Goal: Information Seeking & Learning: Check status

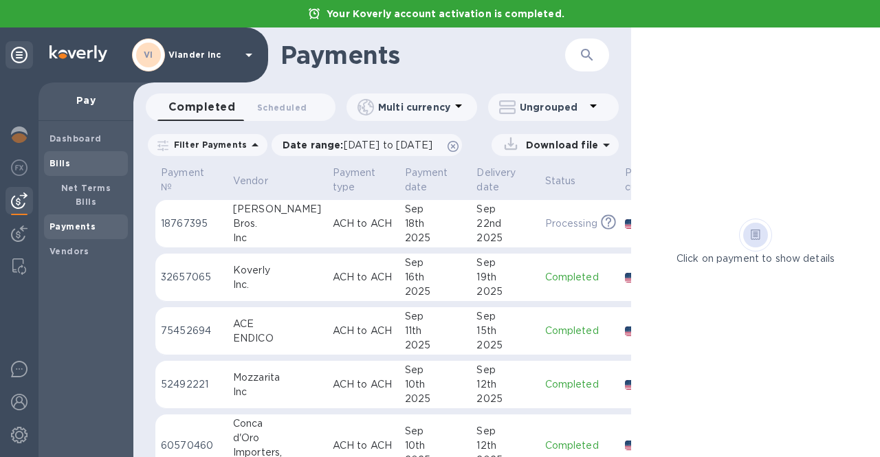
click at [77, 161] on span "Bills" at bounding box center [86, 164] width 73 height 14
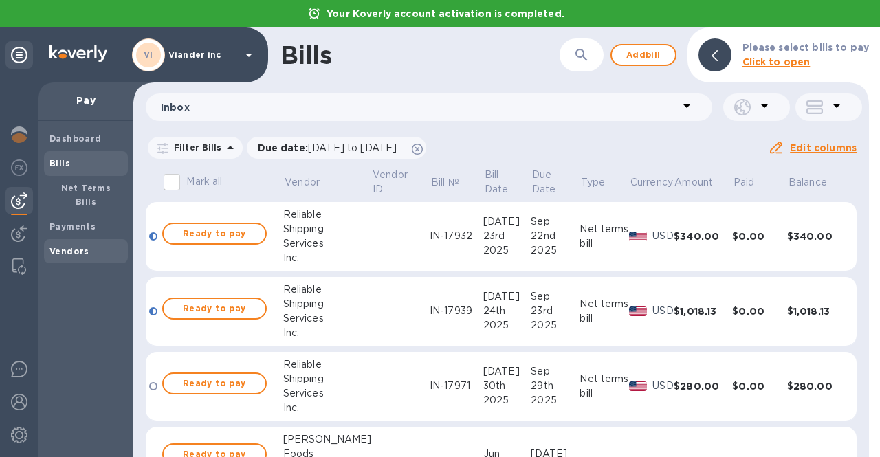
click at [61, 246] on b "Vendors" at bounding box center [70, 251] width 40 height 10
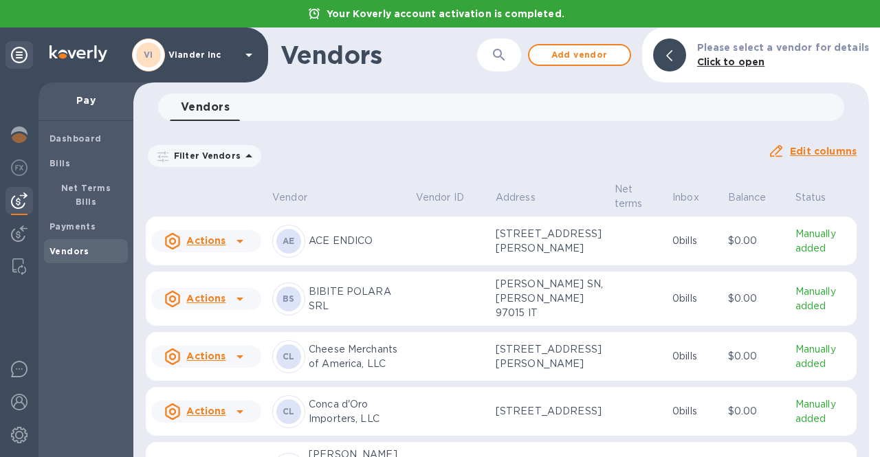
click at [508, 49] on icon "button" at bounding box center [499, 55] width 17 height 17
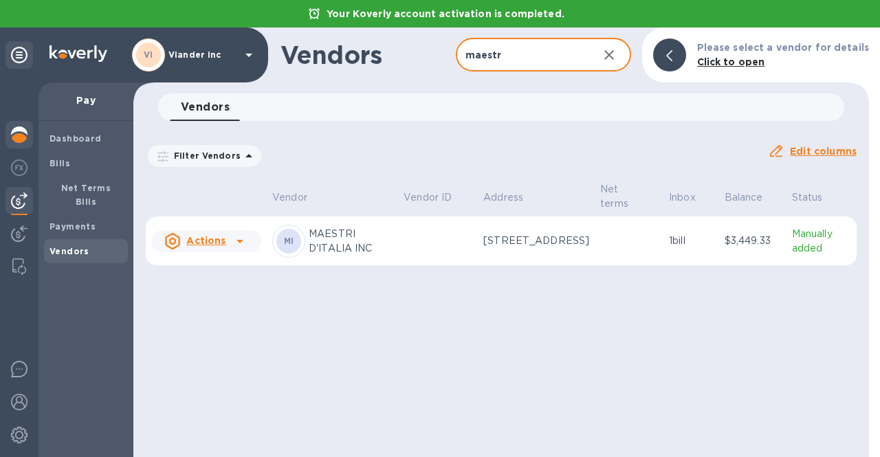
type input "maestr"
click at [14, 139] on img at bounding box center [19, 135] width 17 height 17
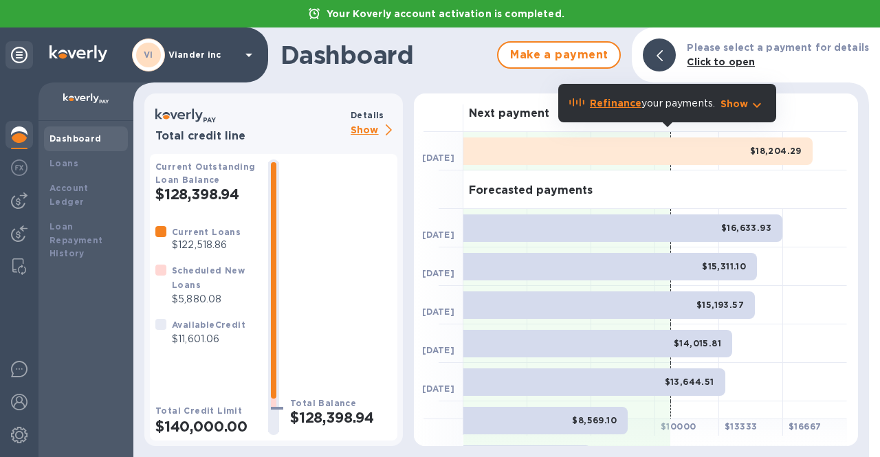
click at [365, 138] on p "Show" at bounding box center [374, 130] width 47 height 17
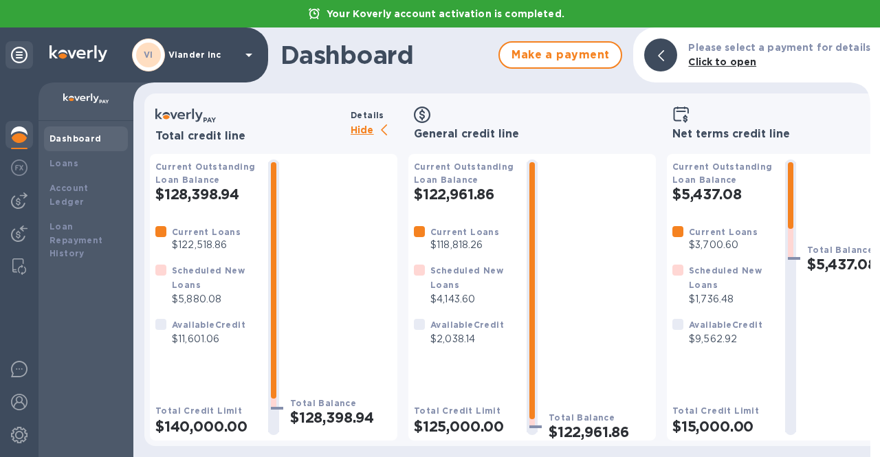
click at [463, 332] on div "Available Credit" at bounding box center [468, 325] width 74 height 14
click at [463, 334] on p "$2,038.14" at bounding box center [468, 339] width 74 height 14
click at [461, 299] on p "$4,143.60" at bounding box center [473, 299] width 85 height 14
click at [190, 54] on p "Viander inc" at bounding box center [202, 55] width 69 height 10
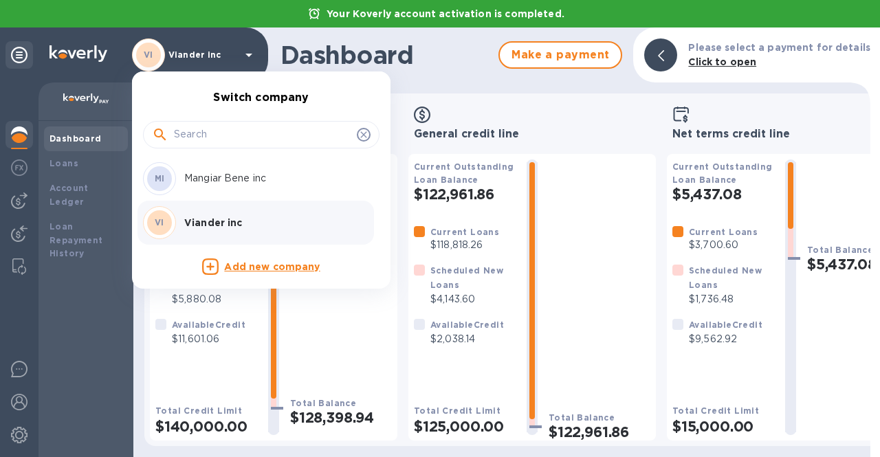
click at [196, 182] on p "Mangiar Bene inc" at bounding box center [270, 178] width 173 height 14
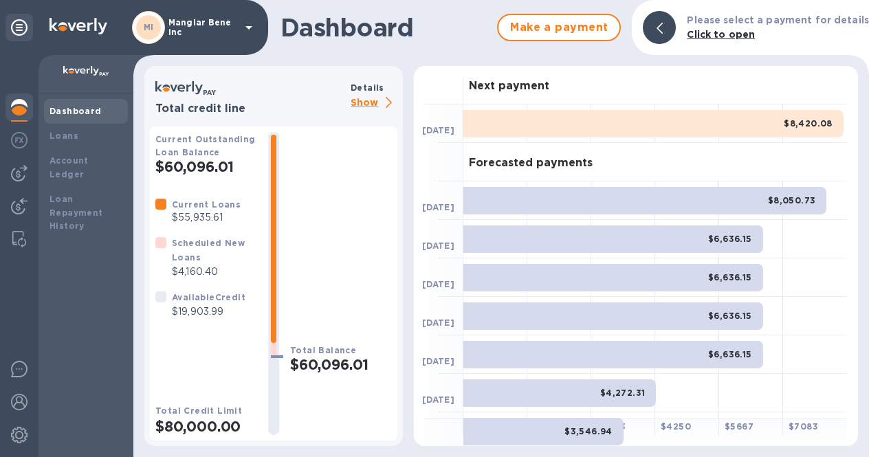
click at [362, 103] on p "Show" at bounding box center [374, 103] width 47 height 17
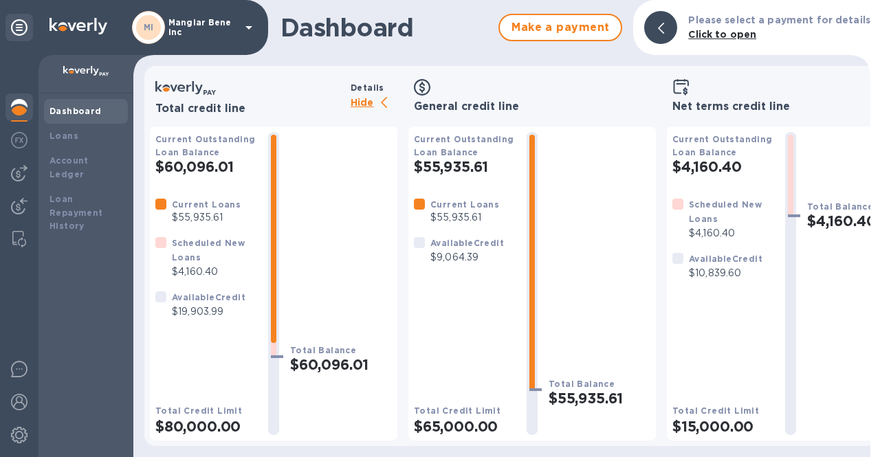
click at [375, 102] on p "Hide" at bounding box center [374, 103] width 47 height 17
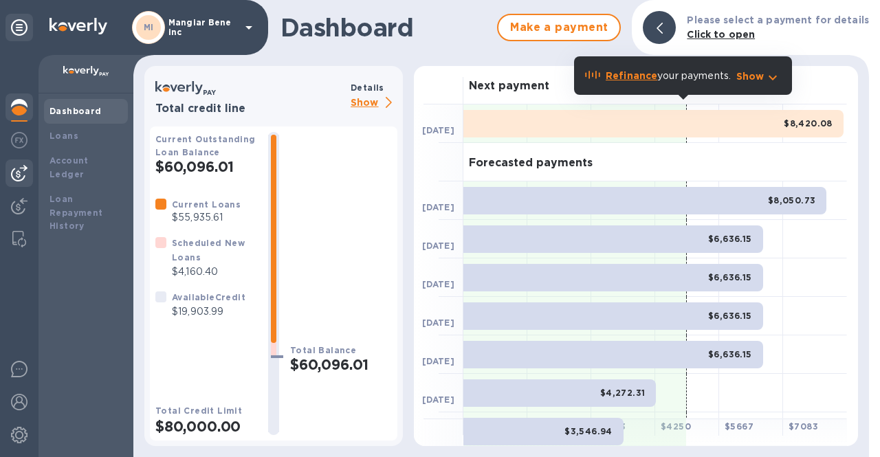
click at [27, 178] on img at bounding box center [19, 173] width 17 height 17
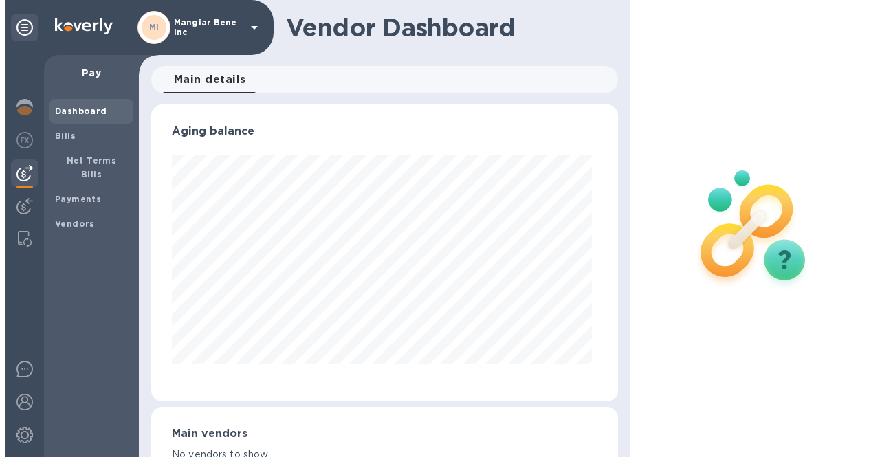
scroll to position [297, 461]
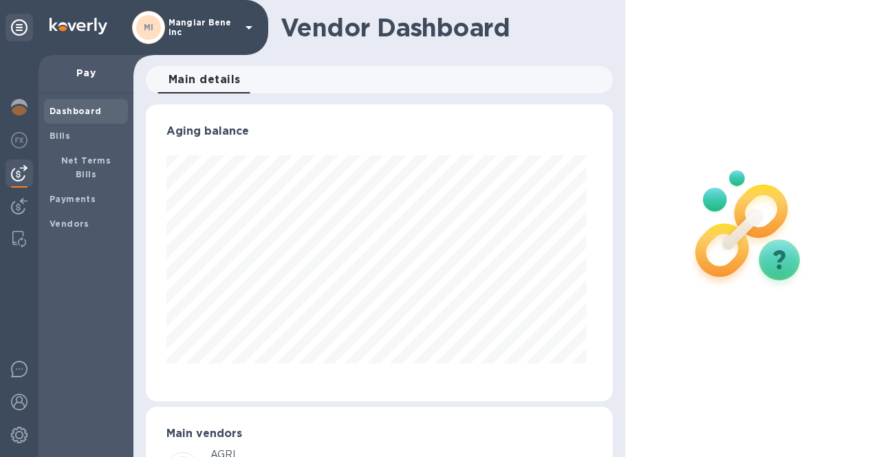
click at [199, 21] on p "Mangiar Bene inc" at bounding box center [202, 27] width 69 height 19
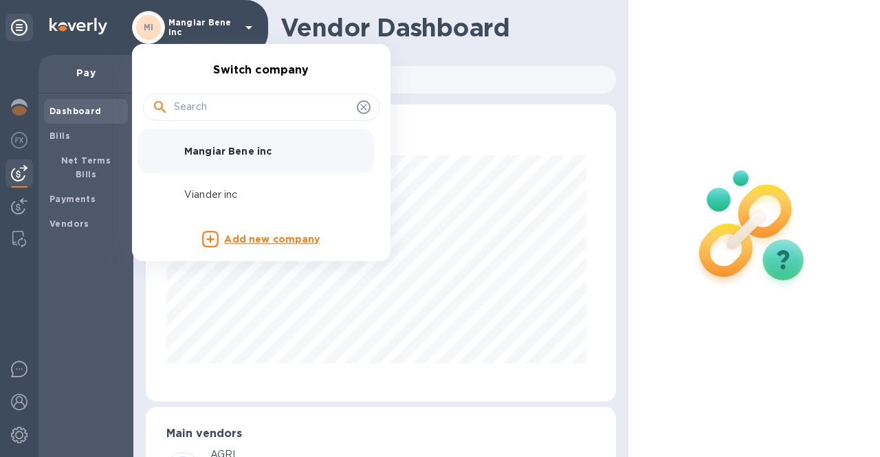
scroll to position [687434, 687266]
click at [200, 192] on p "Viander inc" at bounding box center [270, 195] width 173 height 14
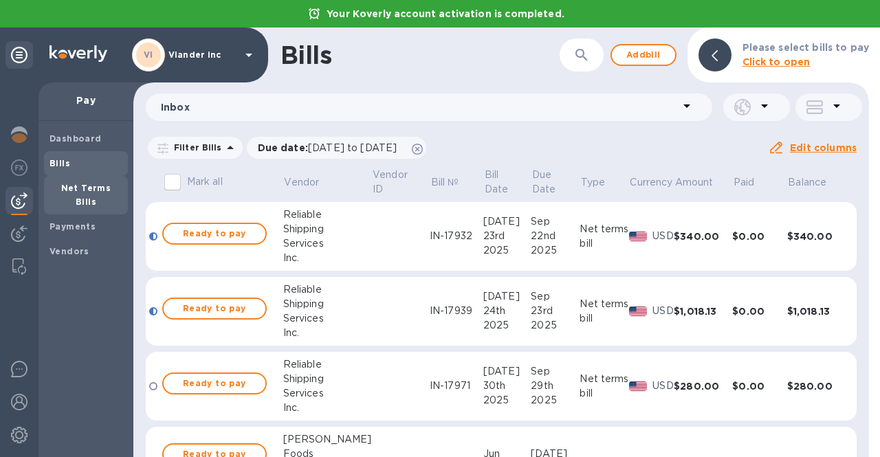
click at [61, 193] on b "Net Terms Bills" at bounding box center [86, 195] width 50 height 24
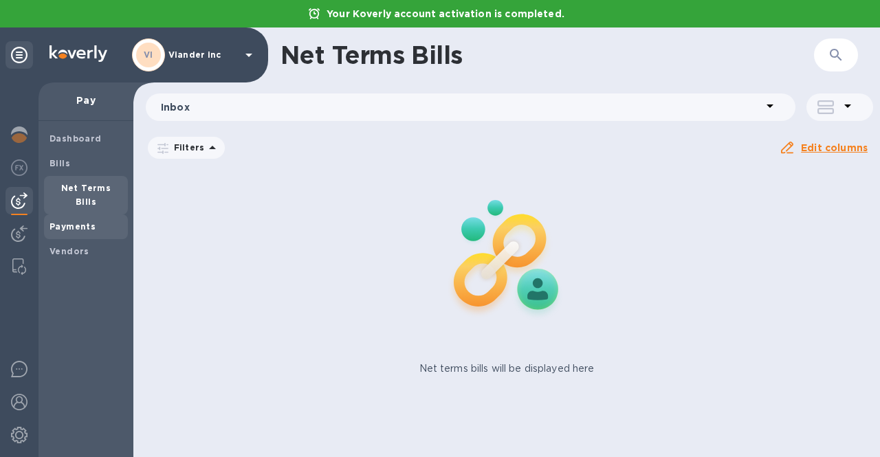
click at [67, 215] on div "Payments" at bounding box center [86, 227] width 84 height 25
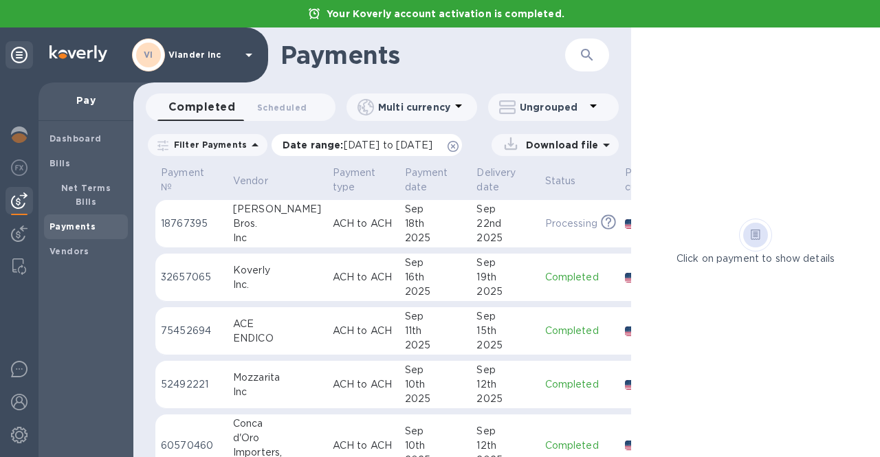
click at [459, 145] on icon at bounding box center [453, 146] width 11 height 11
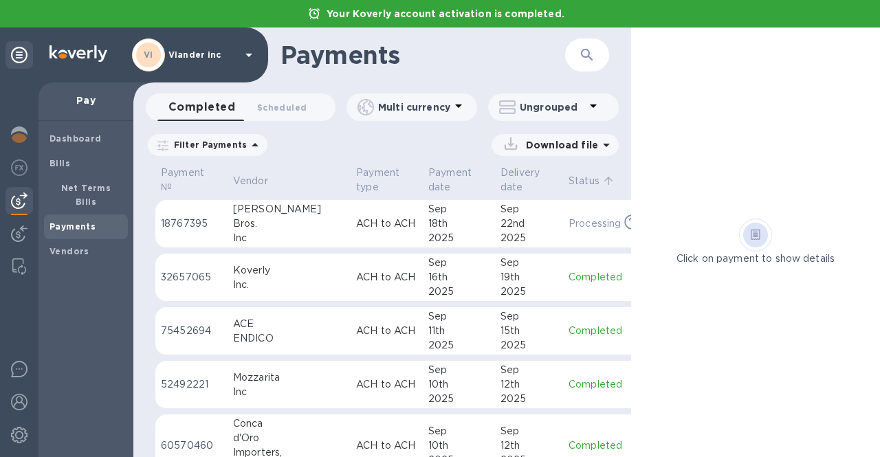
click at [569, 174] on p "Status" at bounding box center [584, 181] width 31 height 14
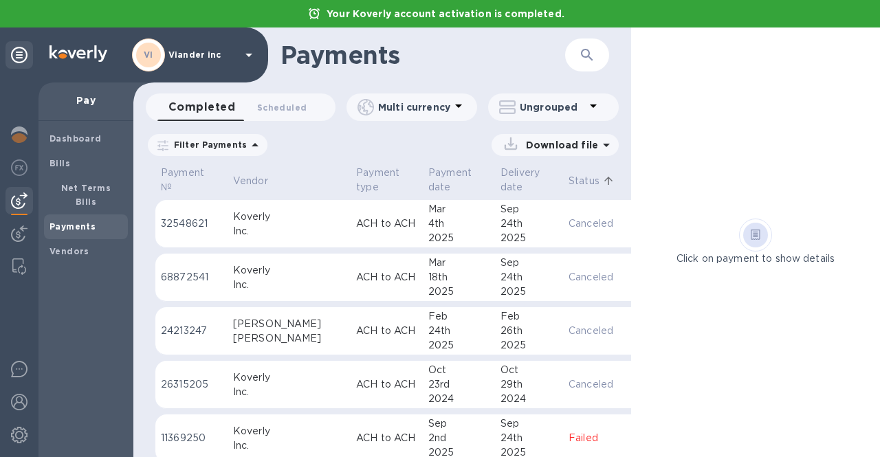
click at [569, 187] on p "Status" at bounding box center [584, 181] width 31 height 14
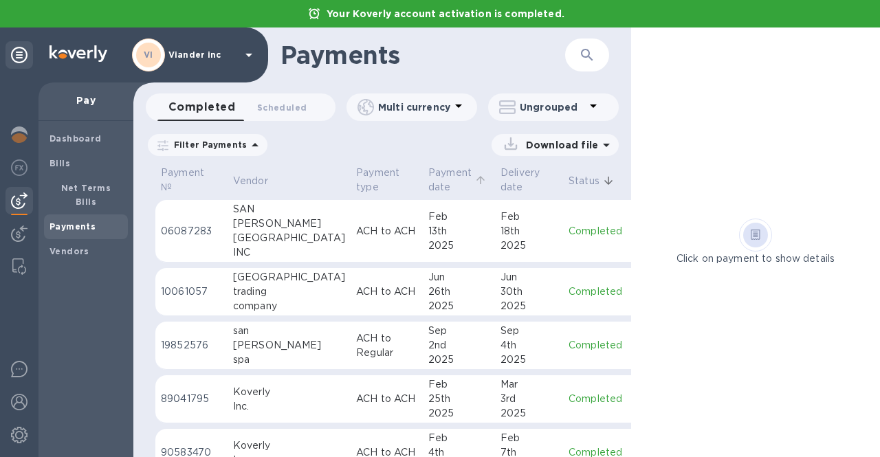
click at [428, 174] on p "Payment date" at bounding box center [449, 180] width 43 height 29
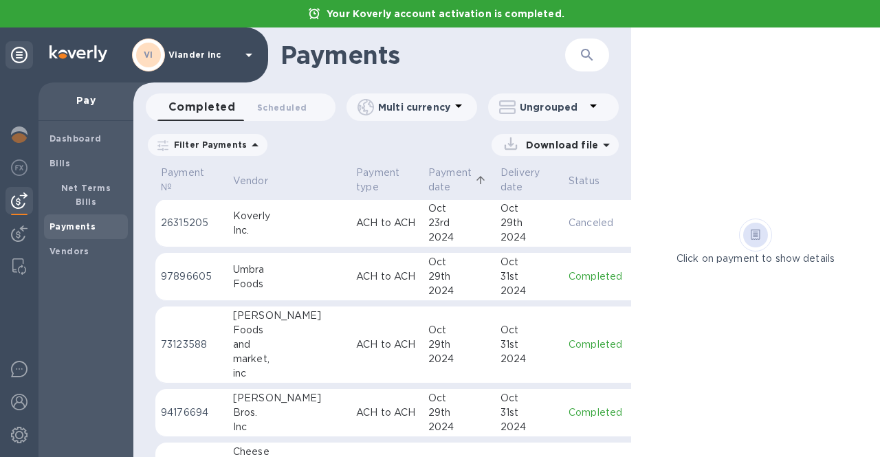
scroll to position [138, 0]
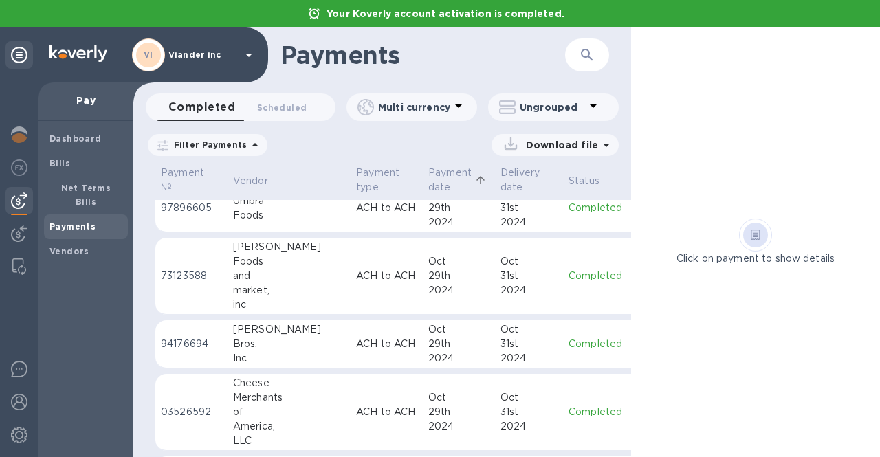
click at [428, 173] on p "Payment date" at bounding box center [449, 180] width 43 height 29
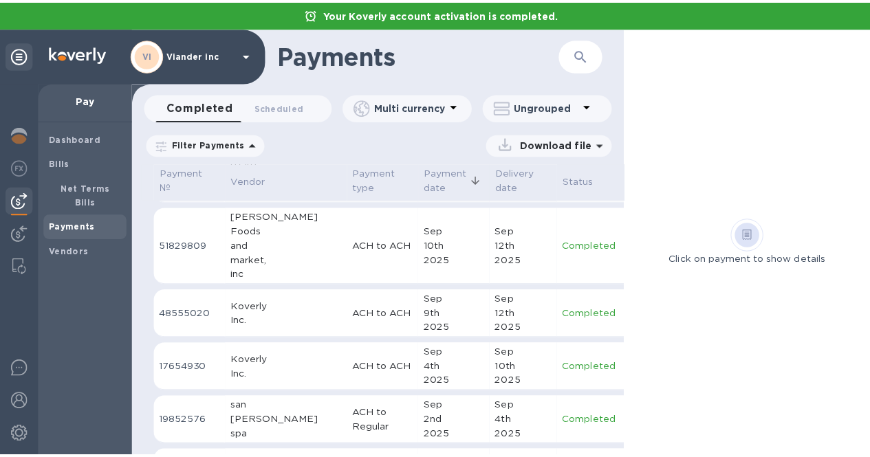
scroll to position [344, 0]
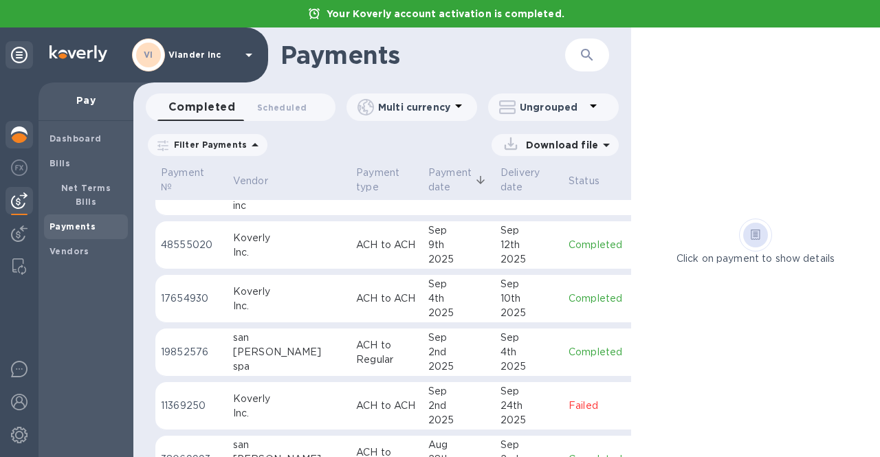
click at [18, 138] on img at bounding box center [19, 135] width 17 height 17
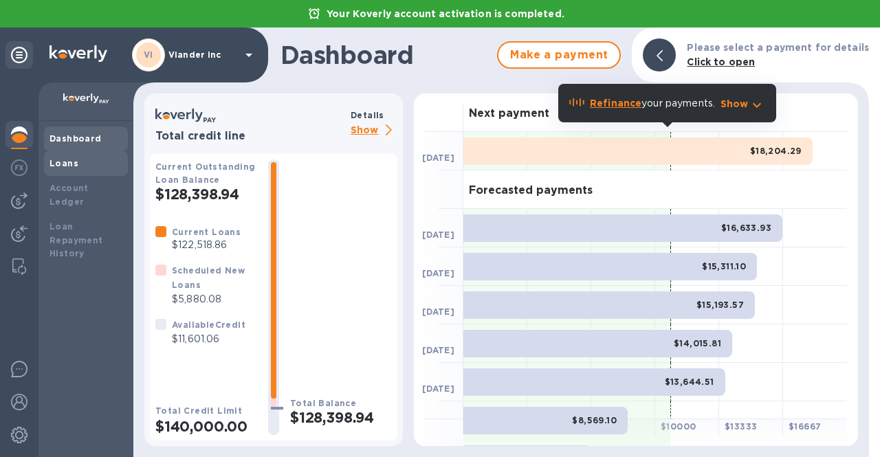
click at [61, 166] on b "Loans" at bounding box center [64, 163] width 29 height 10
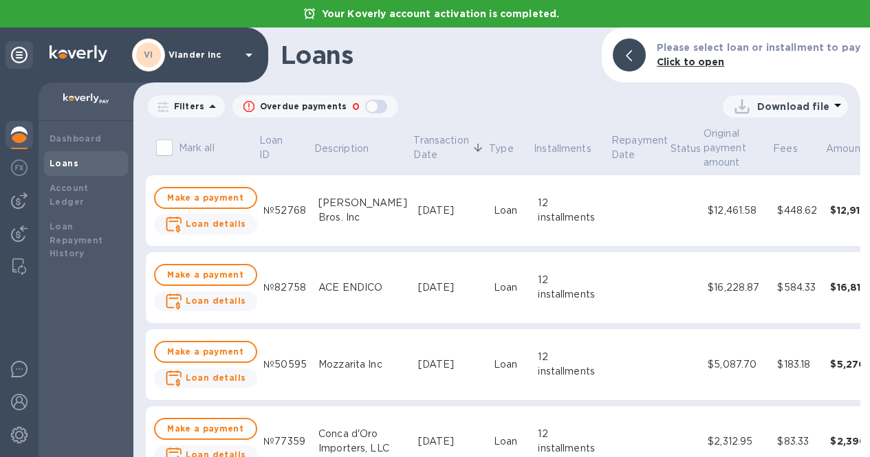
click at [671, 146] on p "Status" at bounding box center [686, 149] width 31 height 14
click at [413, 140] on p "Transaction Date" at bounding box center [440, 147] width 55 height 29
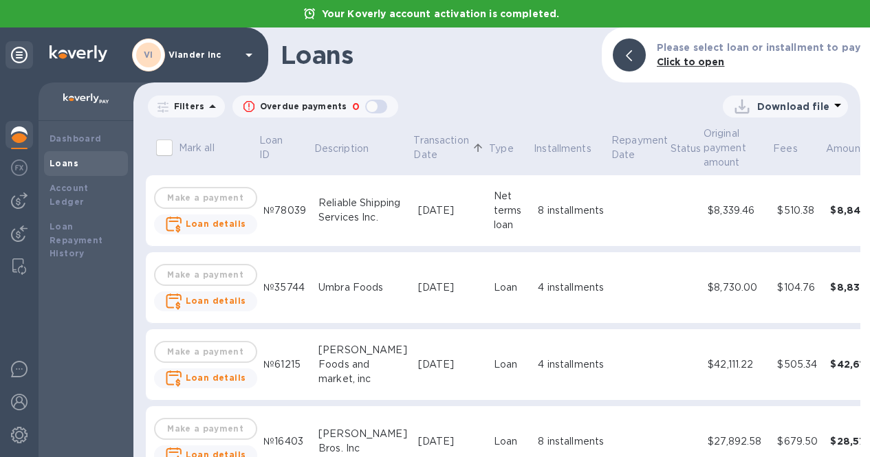
click at [413, 140] on p "Transaction Date" at bounding box center [440, 147] width 55 height 29
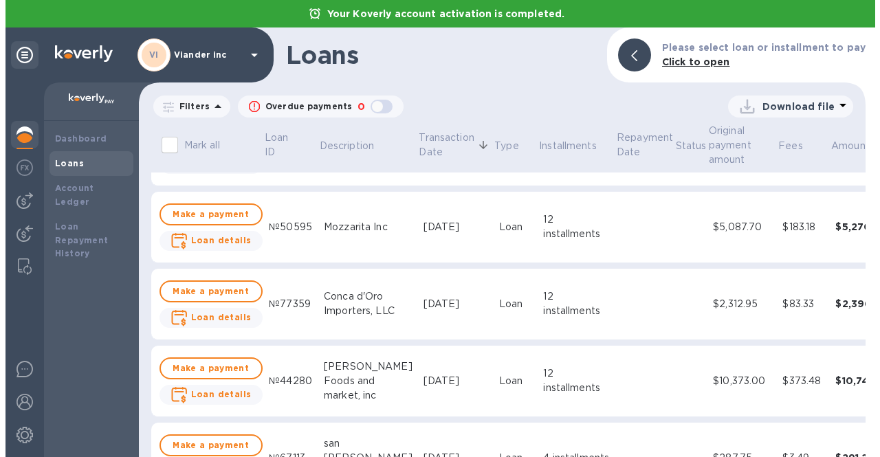
scroll to position [275, 0]
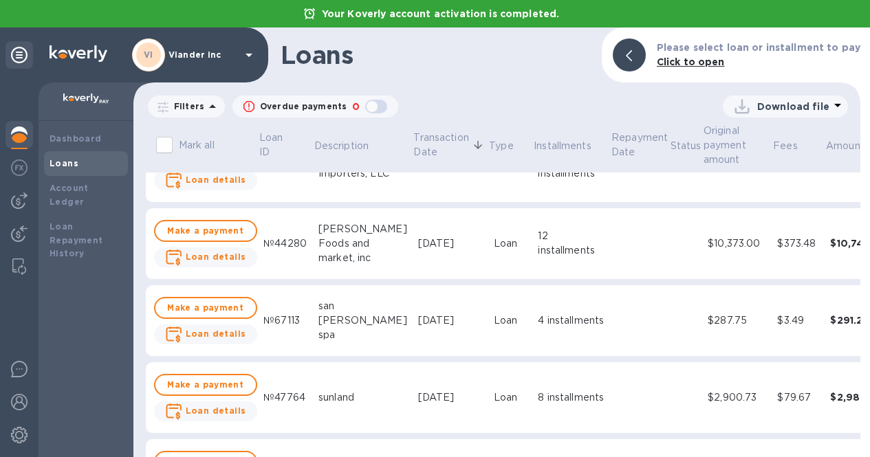
click at [197, 58] on p "Viander inc" at bounding box center [202, 55] width 69 height 10
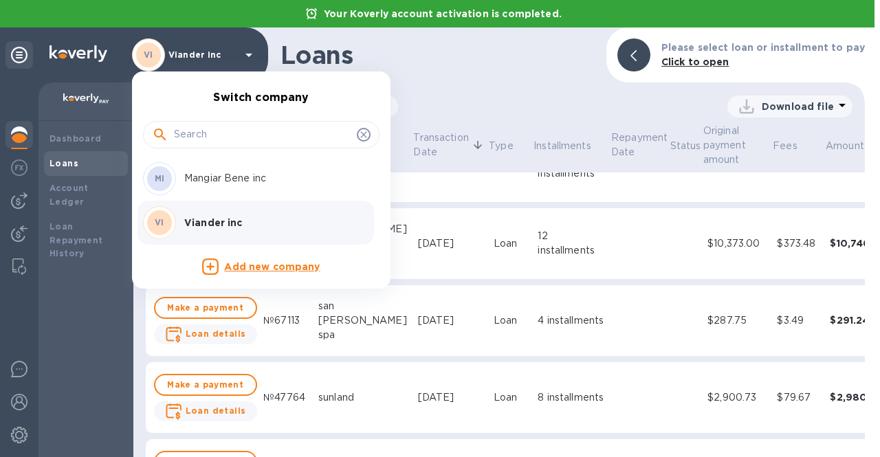
click at [197, 58] on div at bounding box center [440, 228] width 880 height 457
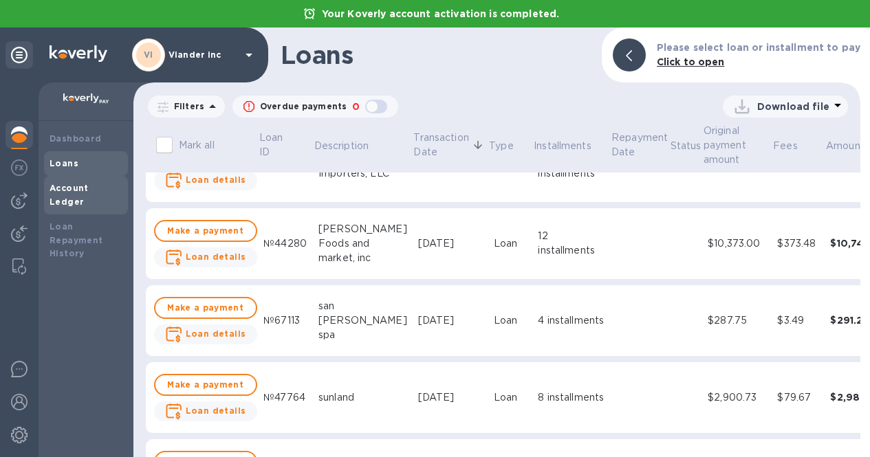
click at [67, 193] on div "Account Ledger" at bounding box center [86, 196] width 73 height 28
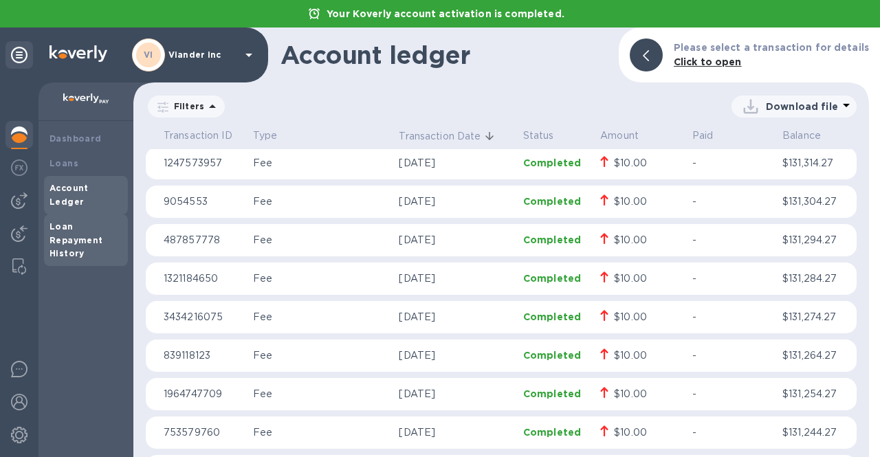
scroll to position [963, 0]
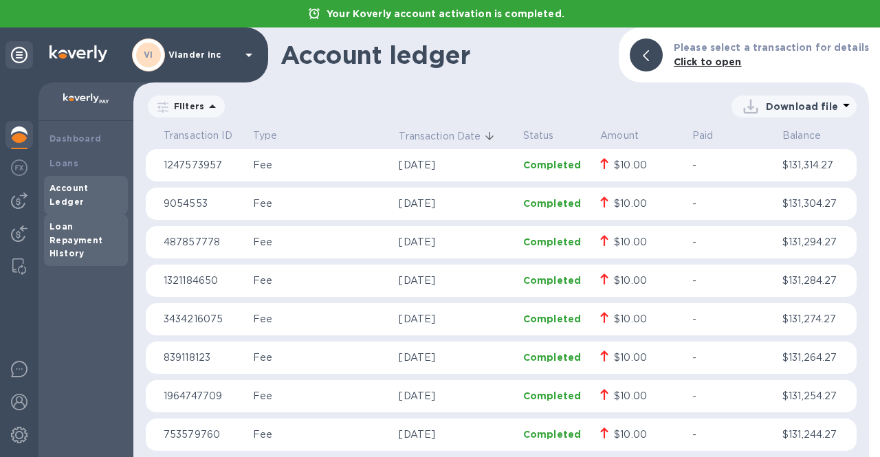
click at [59, 232] on div "Loan Repayment History" at bounding box center [86, 240] width 73 height 41
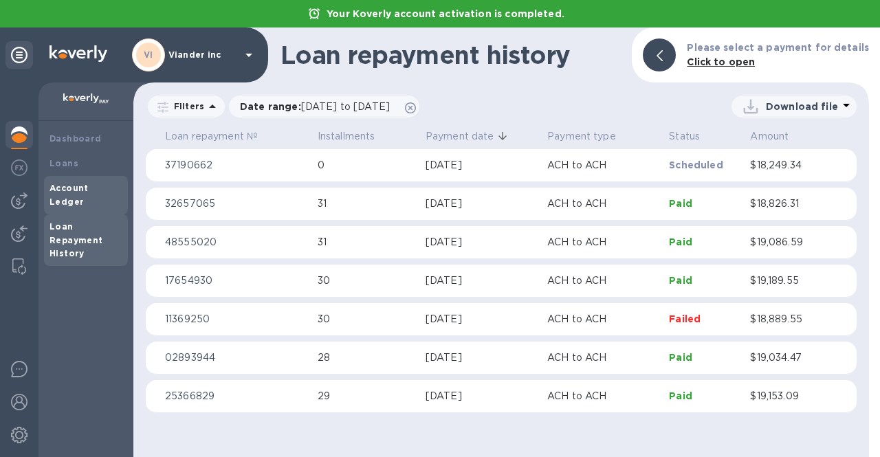
click at [58, 191] on b "Account Ledger" at bounding box center [69, 195] width 39 height 24
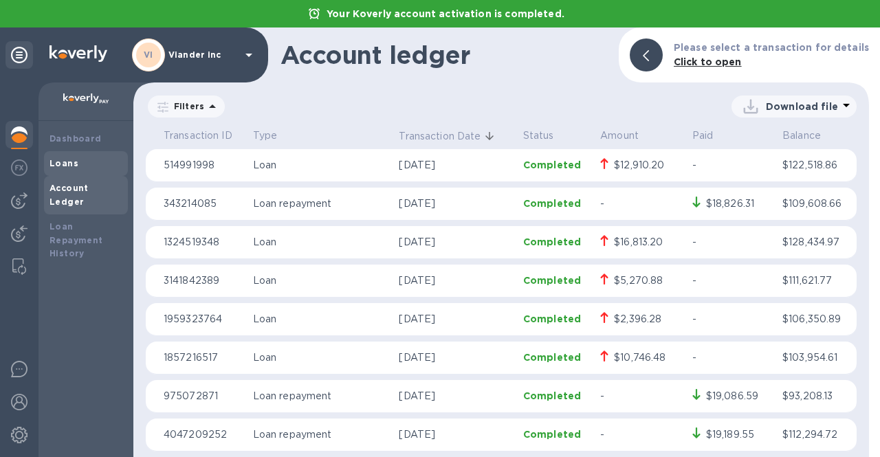
click at [63, 172] on div "Loans" at bounding box center [86, 163] width 84 height 25
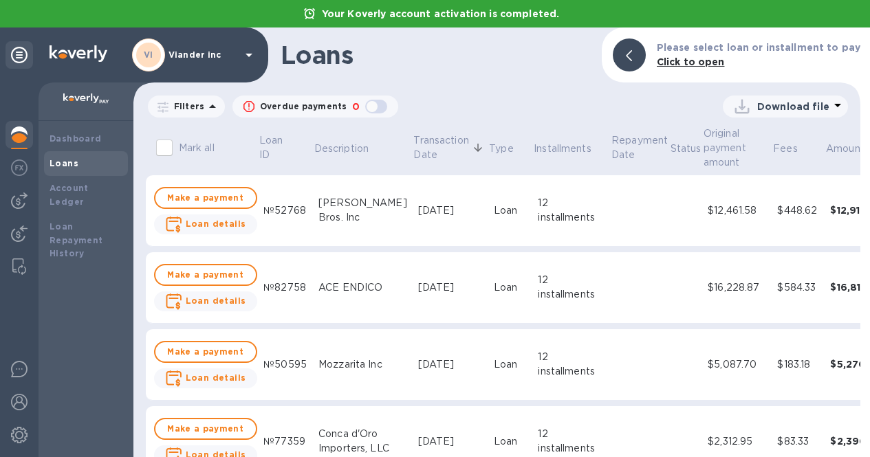
click at [370, 105] on div "button" at bounding box center [376, 106] width 28 height 19
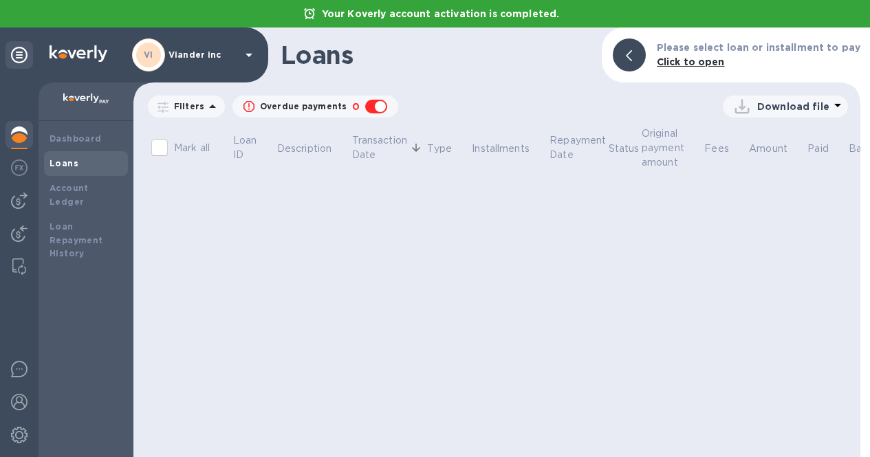
click at [370, 105] on div "button" at bounding box center [376, 106] width 28 height 19
checkbox input "false"
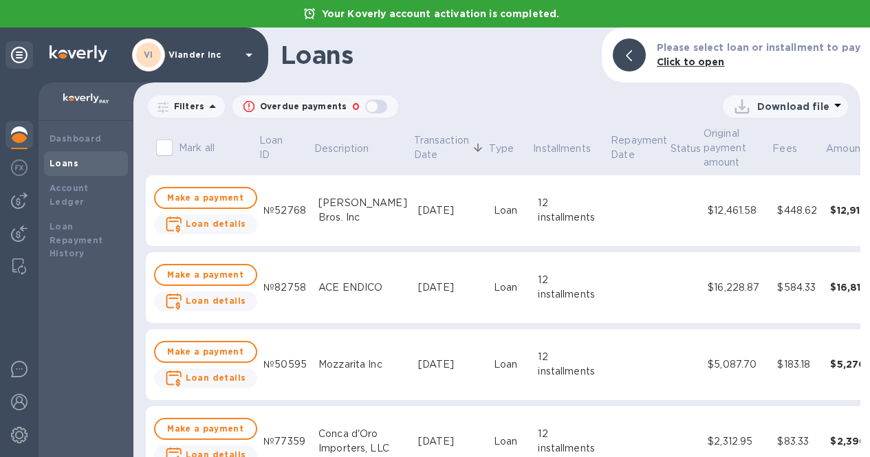
click at [194, 107] on p "Filters" at bounding box center [186, 106] width 36 height 12
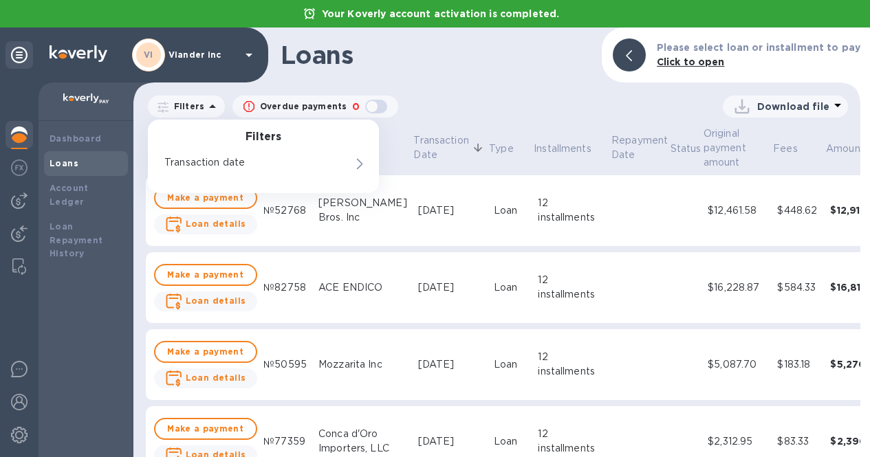
click at [517, 102] on div "Download file" at bounding box center [623, 107] width 450 height 22
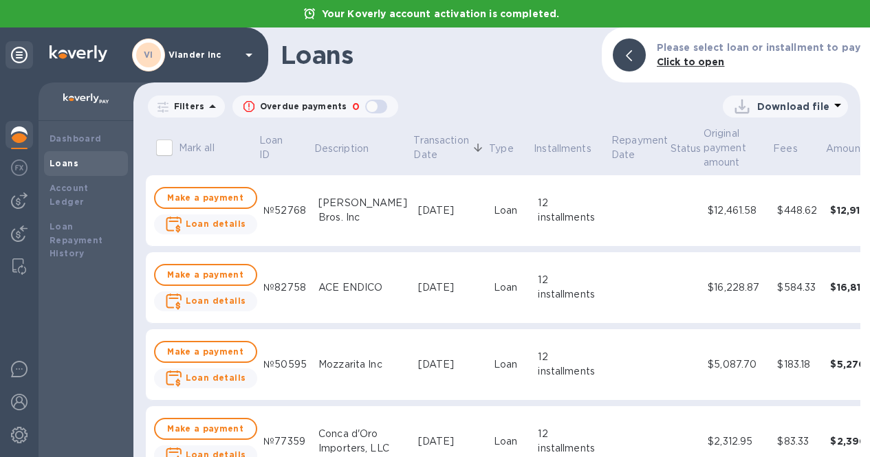
click at [217, 56] on p "Viander inc" at bounding box center [202, 55] width 69 height 10
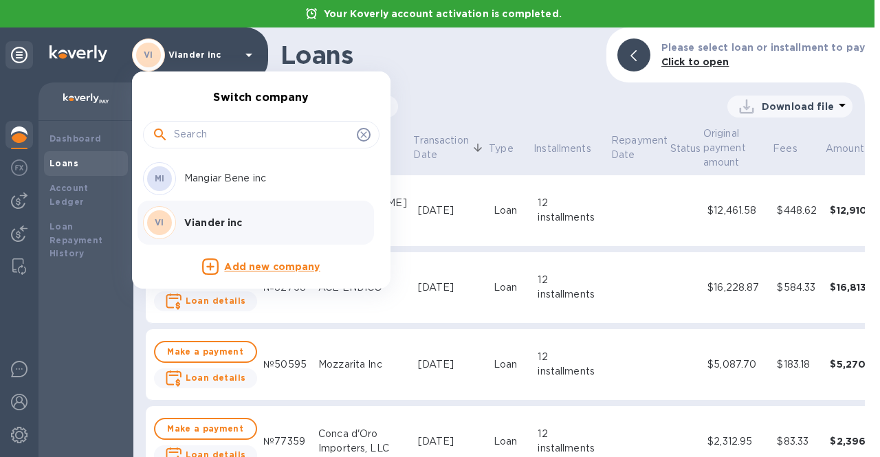
click at [30, 133] on div at bounding box center [440, 228] width 880 height 457
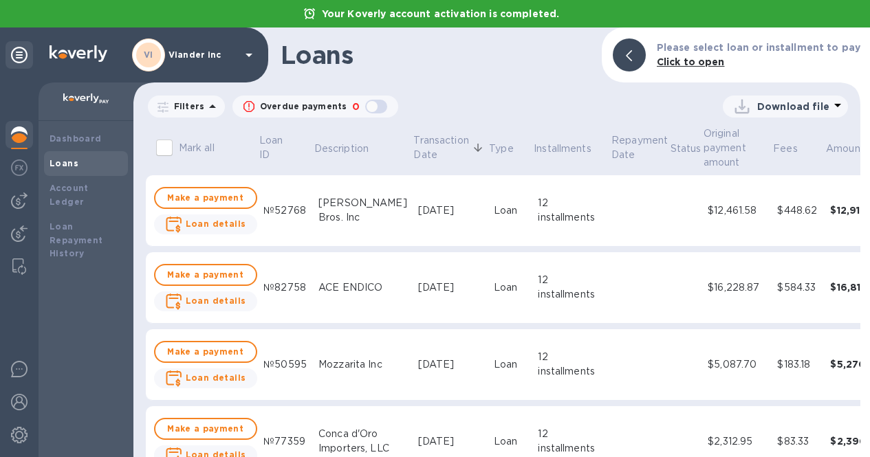
click at [15, 138] on img at bounding box center [19, 135] width 17 height 17
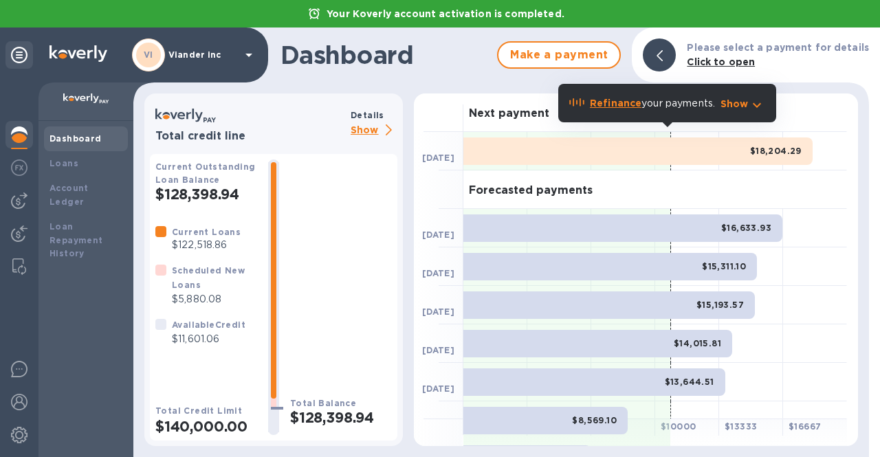
click at [358, 127] on p "Show" at bounding box center [374, 130] width 47 height 17
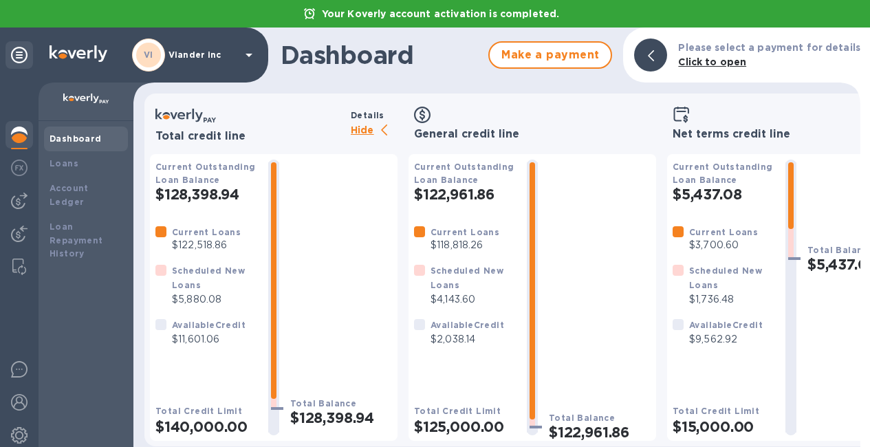
click at [440, 276] on b "Scheduled New Loans" at bounding box center [467, 277] width 73 height 25
click at [450, 304] on p "$4,143.60" at bounding box center [473, 299] width 85 height 14
click at [488, 307] on p "$4,143.60" at bounding box center [473, 299] width 85 height 14
click at [17, 182] on div at bounding box center [20, 169] width 28 height 30
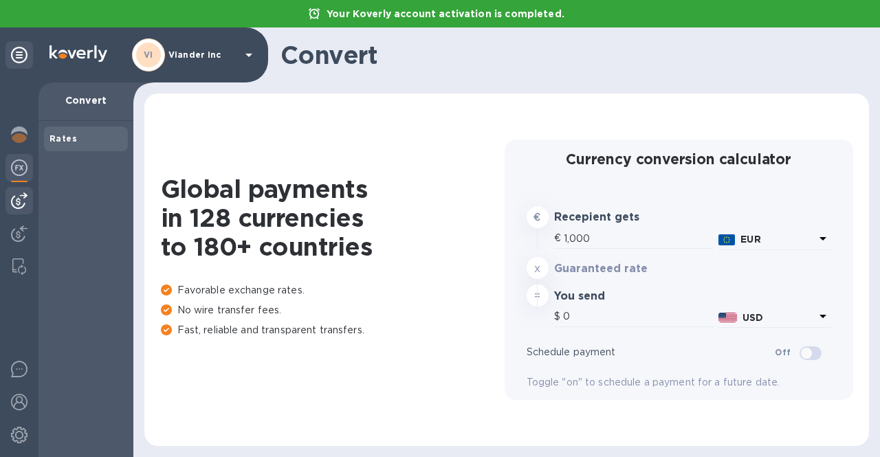
type input "1,184.01"
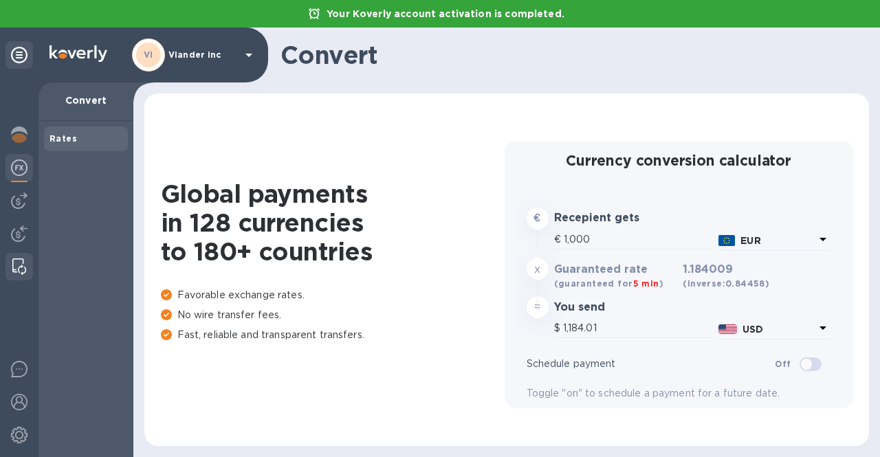
click at [14, 272] on img at bounding box center [19, 267] width 14 height 17
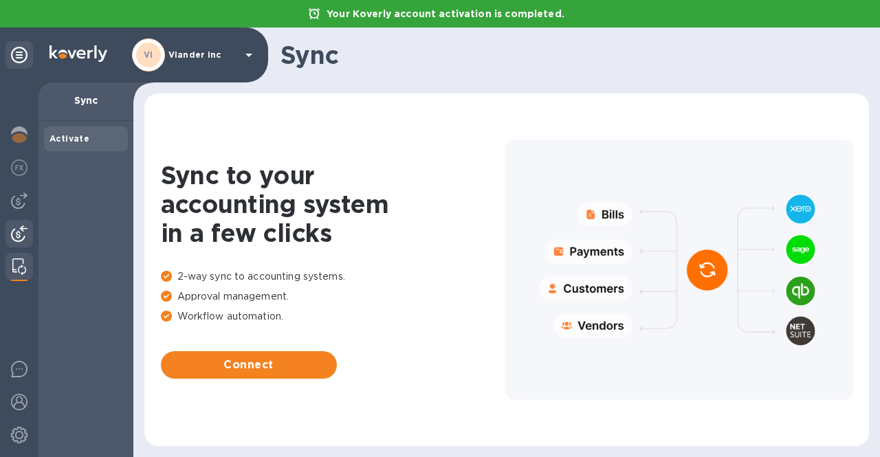
click at [18, 241] on img at bounding box center [19, 234] width 17 height 17
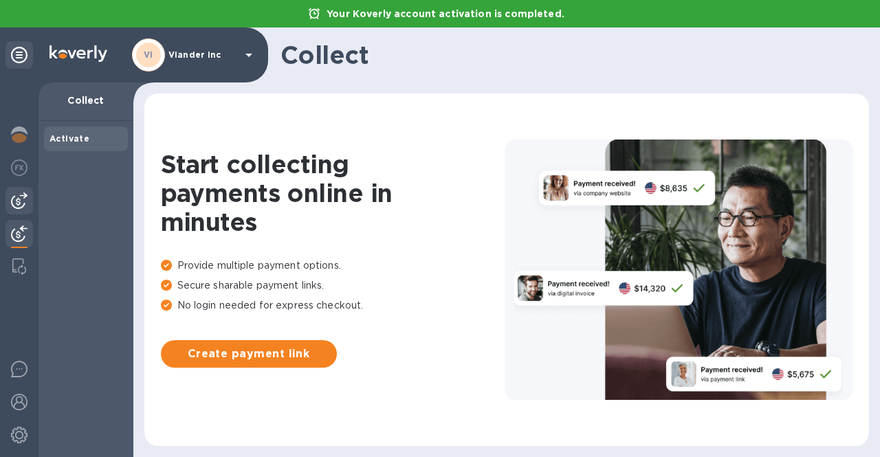
click at [21, 214] on div at bounding box center [20, 201] width 28 height 28
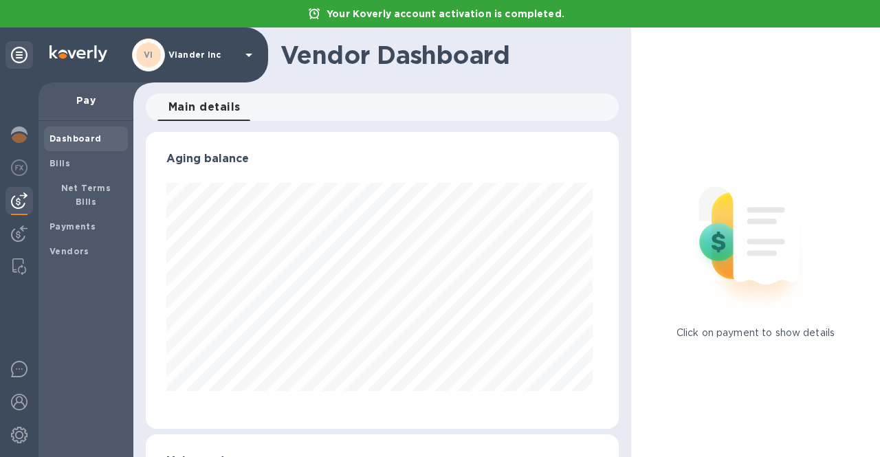
scroll to position [297, 468]
click at [89, 105] on p "Pay" at bounding box center [86, 101] width 73 height 14
click at [79, 165] on span "Bills" at bounding box center [86, 164] width 73 height 14
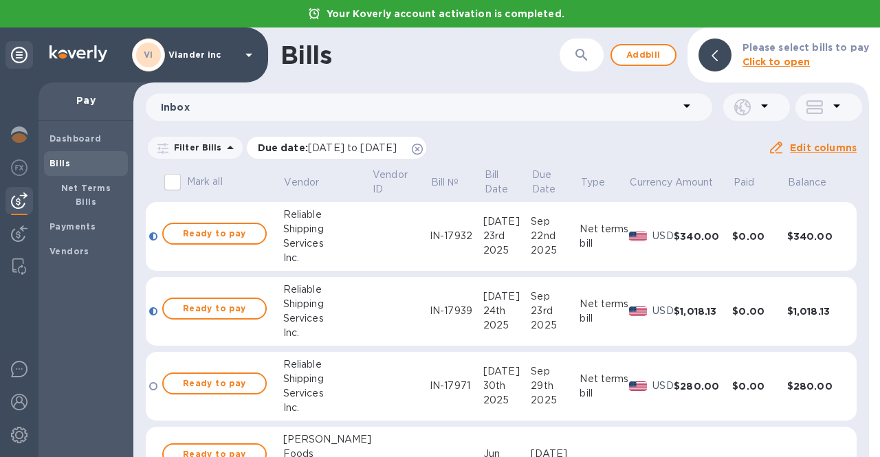
click at [423, 146] on icon at bounding box center [417, 149] width 11 height 11
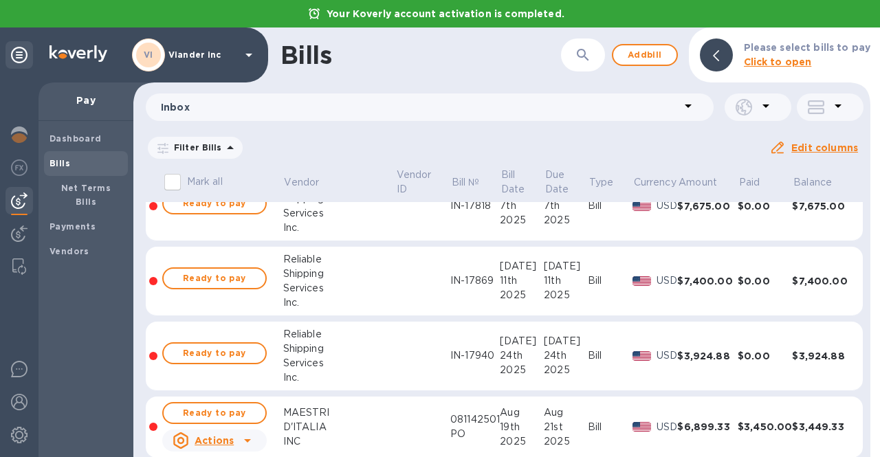
scroll to position [824, 0]
